Goal: Download file/media

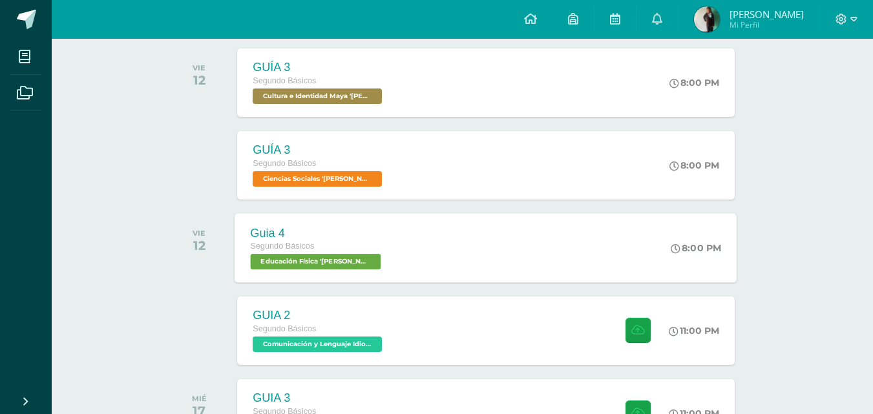
scroll to position [517, 0]
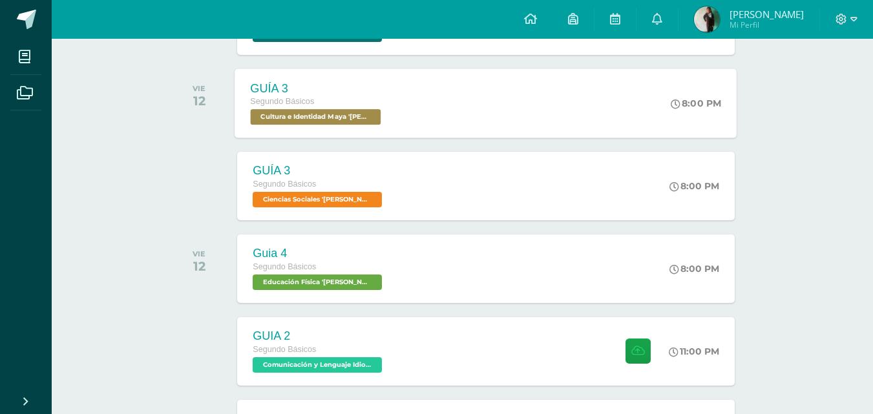
click at [401, 124] on div "GUÍA 3 Segundo Básicos Cultura e Identidad Maya 'Miguel Angel ' 8:00 PM GUÍA 3 …" at bounding box center [486, 102] width 502 height 69
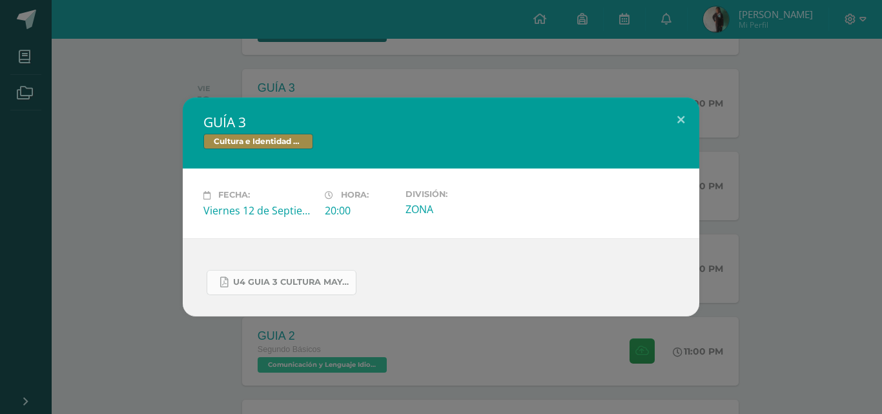
click at [247, 289] on link "U4 GUIA 3 CULTURA MAYA BASICOS.pdf" at bounding box center [282, 282] width 150 height 25
click at [139, 175] on div "GUÍA 3 Cultura e Identidad Maya Fecha: Viernes 12 de Septiembre Hora: 20:00 Div…" at bounding box center [441, 207] width 872 height 218
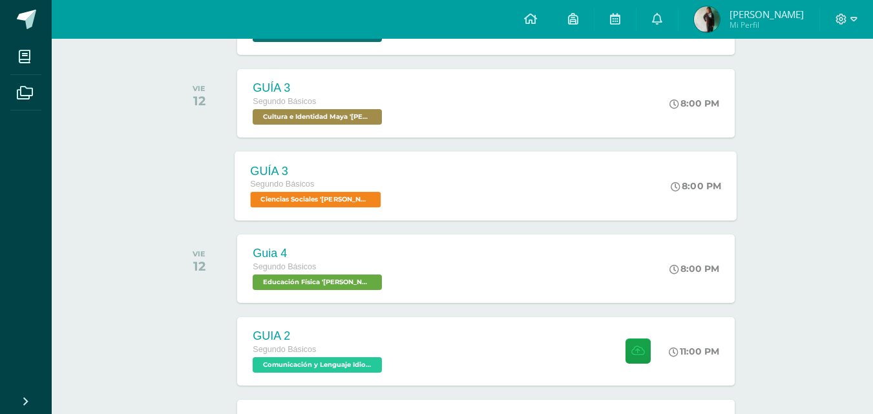
click at [325, 207] on span "Ciencias Sociales 'Miguel Angel '" at bounding box center [316, 200] width 130 height 16
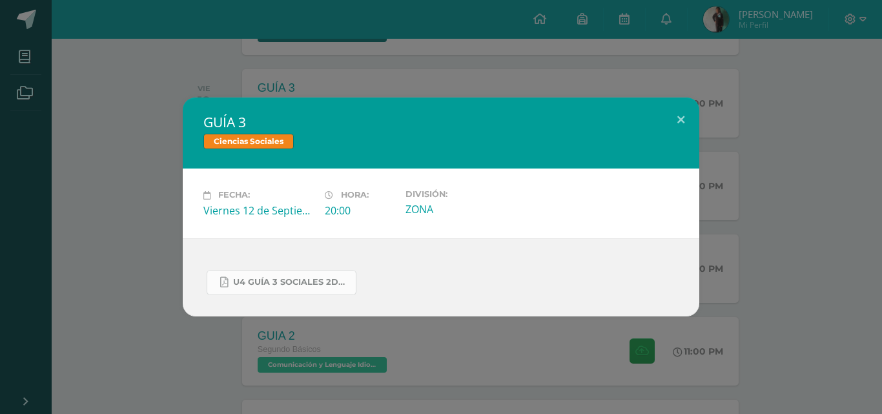
click at [307, 270] on link "U4 GUÍA 3 SOCIALES 2DO.pdf" at bounding box center [282, 282] width 150 height 25
click at [96, 128] on div "GUÍA 3 Ciencias Sociales Fecha: Viernes 12 de Septiembre Hora: 20:00 División: …" at bounding box center [441, 207] width 872 height 218
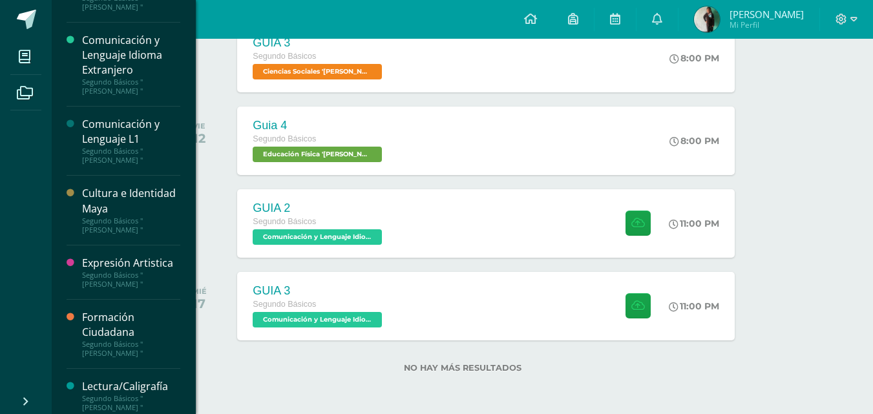
scroll to position [451, 0]
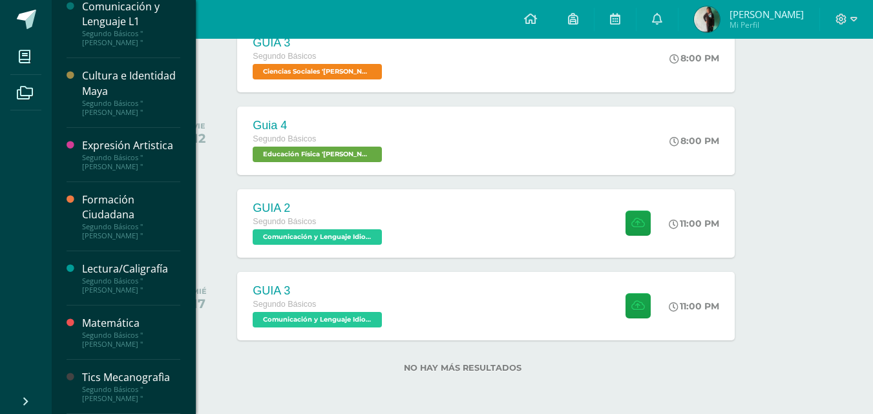
click at [112, 320] on div "Matemática" at bounding box center [131, 323] width 98 height 15
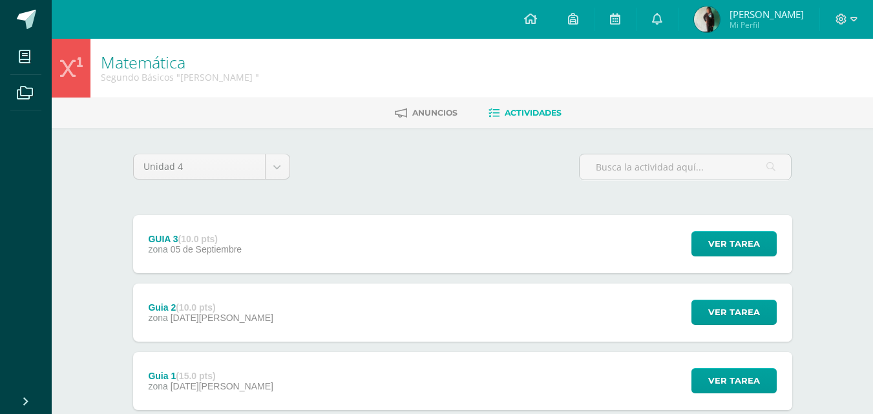
click at [271, 239] on div "GUIA 3 (10.0 pts) zona [DATE][GEOGRAPHIC_DATA] Ver tarea GUIA 3 Matemática Carg…" at bounding box center [462, 244] width 659 height 58
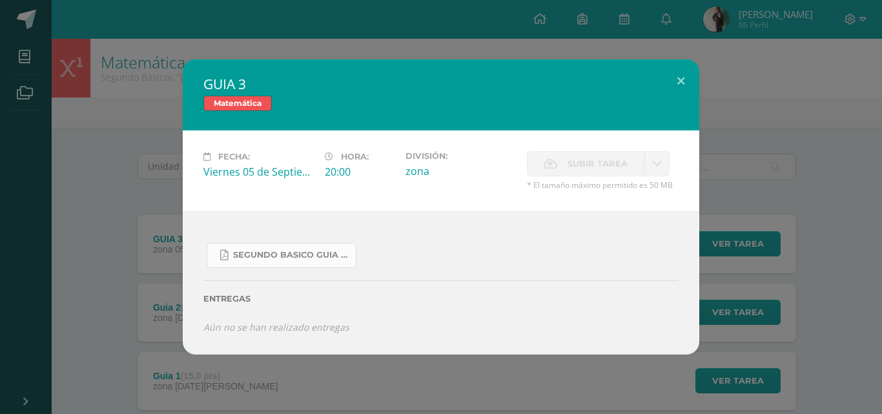
click at [280, 265] on link "SEGUNDO BASICO guia 3.docx.pdf" at bounding box center [282, 255] width 150 height 25
click at [421, 9] on div "GUIA 3 Matemática Fecha: [DATE] Hora: 20:00 División: zona Subir tarea" at bounding box center [441, 207] width 882 height 414
